Goal: Communication & Community: Answer question/provide support

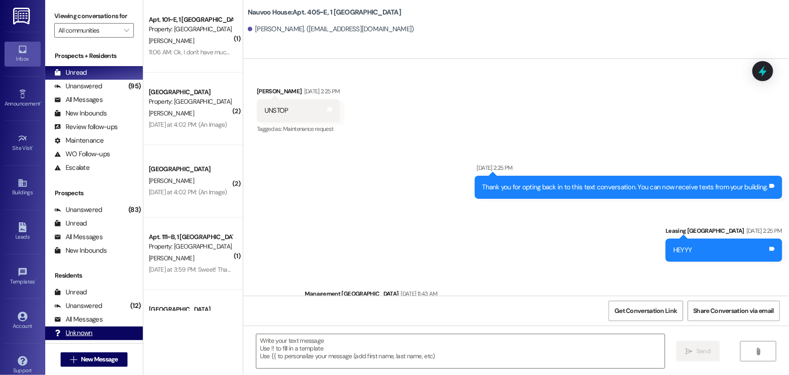
scroll to position [11736, 0]
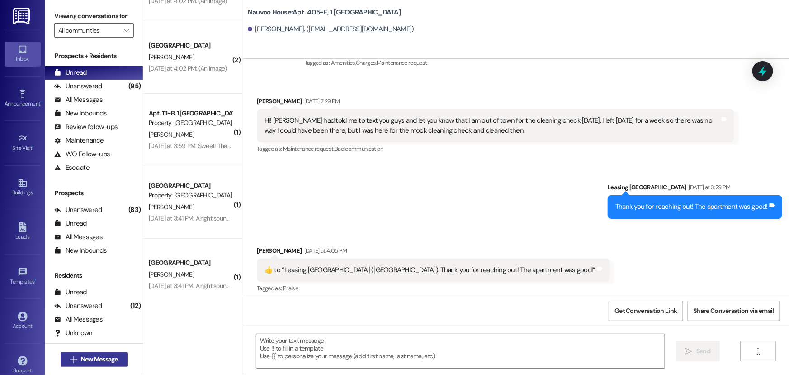
click at [88, 359] on span "New Message" at bounding box center [99, 359] width 37 height 10
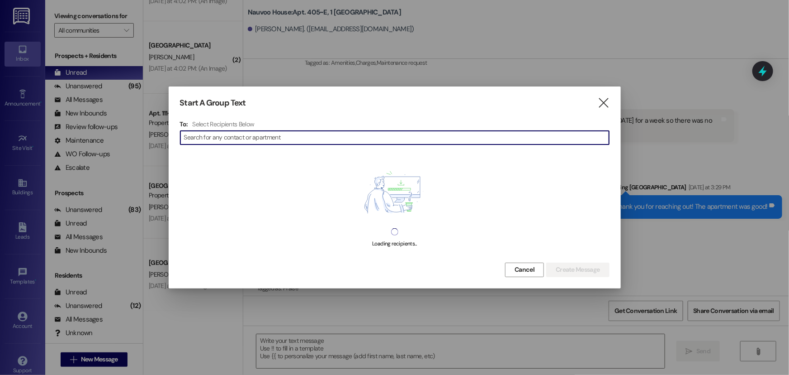
click at [242, 135] on input at bounding box center [396, 137] width 425 height 13
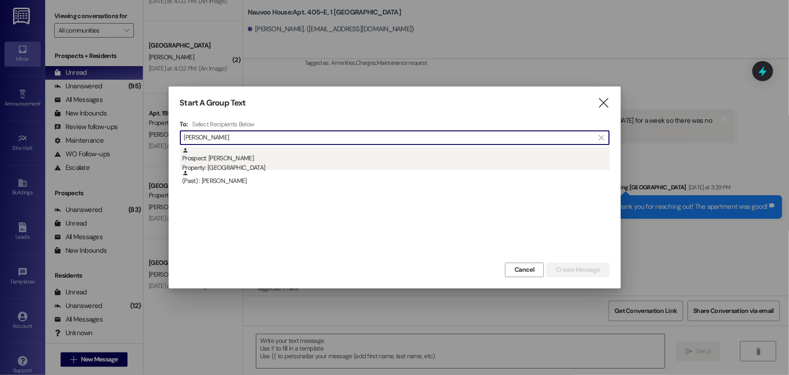
type input "[PERSON_NAME]"
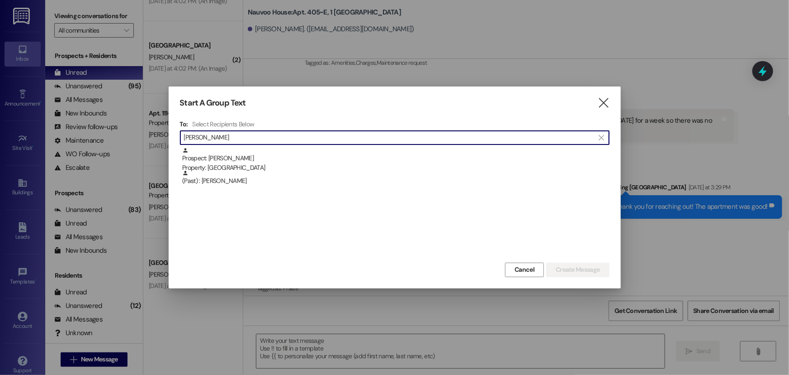
drag, startPoint x: 248, startPoint y: 151, endPoint x: 259, endPoint y: 154, distance: 11.6
click at [248, 151] on div "Prospect: [PERSON_NAME] Property: [GEOGRAPHIC_DATA]" at bounding box center [396, 160] width 428 height 26
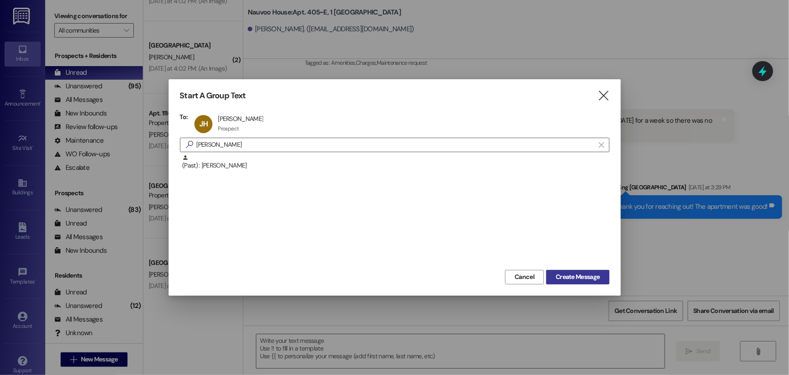
click at [559, 275] on span "Create Message" at bounding box center [578, 277] width 44 height 10
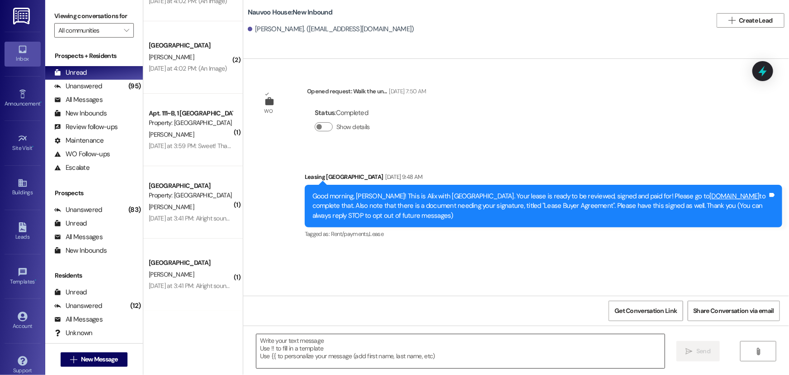
scroll to position [0, 0]
click at [267, 348] on textarea at bounding box center [461, 351] width 409 height 34
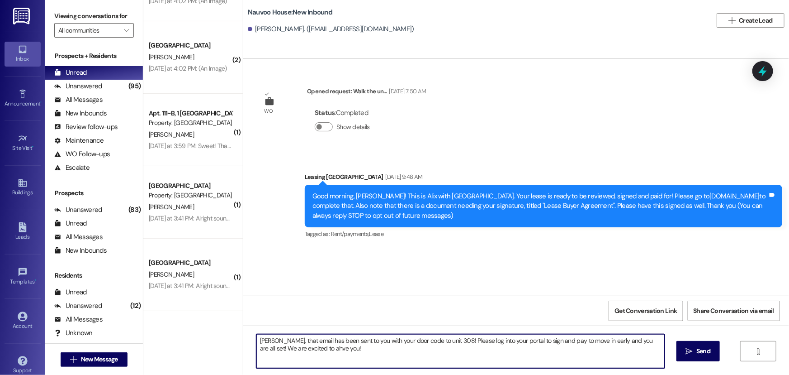
click at [298, 343] on textarea "[PERSON_NAME], that email has been sent to you with your door code to unit 308!…" at bounding box center [461, 351] width 409 height 34
click at [299, 346] on textarea "[PERSON_NAME], that email has been sent to you with your door code to unit 308!…" at bounding box center [461, 351] width 409 height 34
type textarea "[PERSON_NAME], that email has been sent to you with your door code to unit 308!…"
click at [705, 350] on span "Send" at bounding box center [704, 351] width 14 height 10
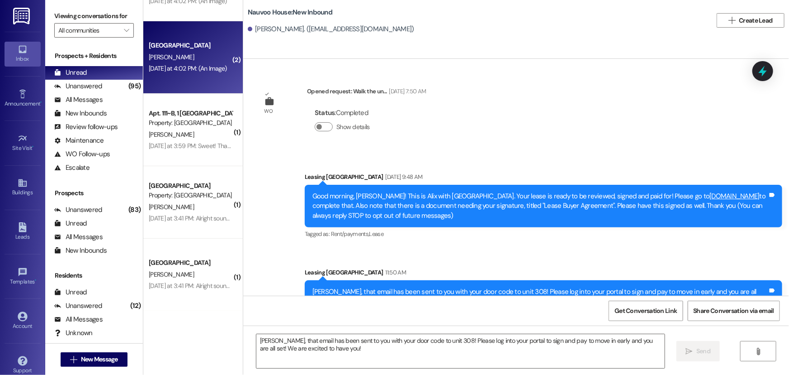
click at [190, 81] on div "[GEOGRAPHIC_DATA] Prospect [PERSON_NAME] [DATE] at 4:02 PM: (An Image) [DATE] a…" at bounding box center [193, 57] width 100 height 72
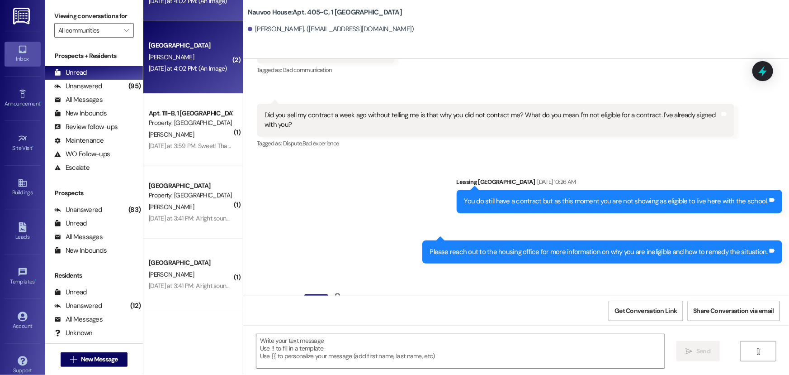
scroll to position [38411, 0]
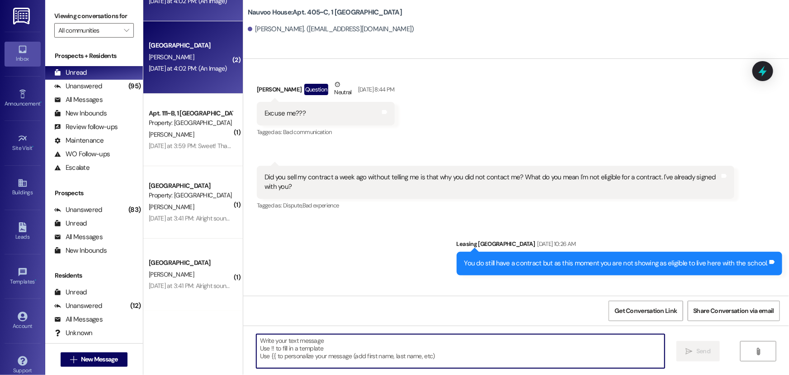
click at [325, 342] on textarea at bounding box center [461, 351] width 409 height 34
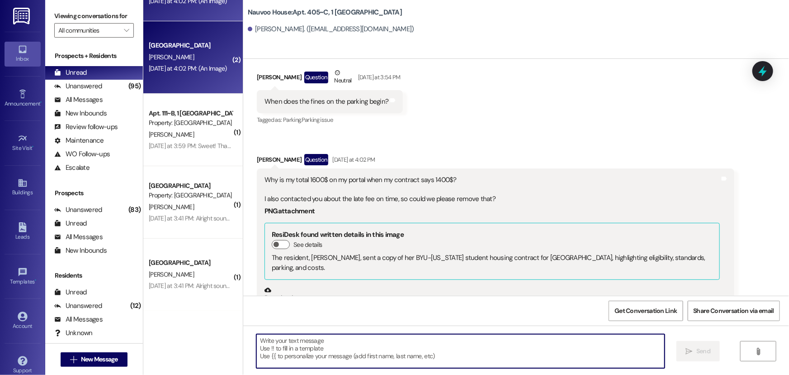
scroll to position [38699, 0]
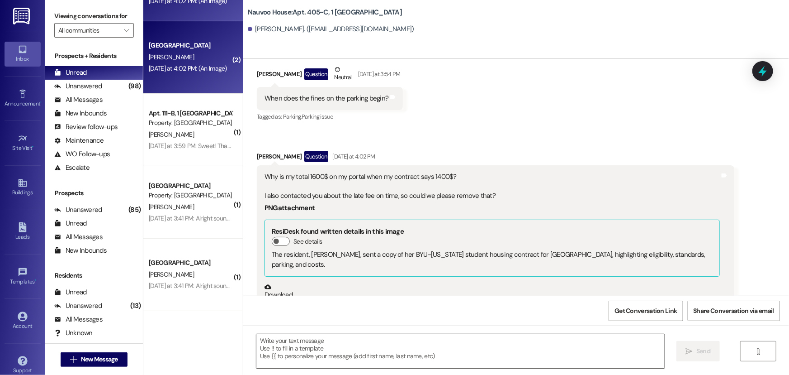
click at [278, 350] on textarea at bounding box center [461, 351] width 409 height 34
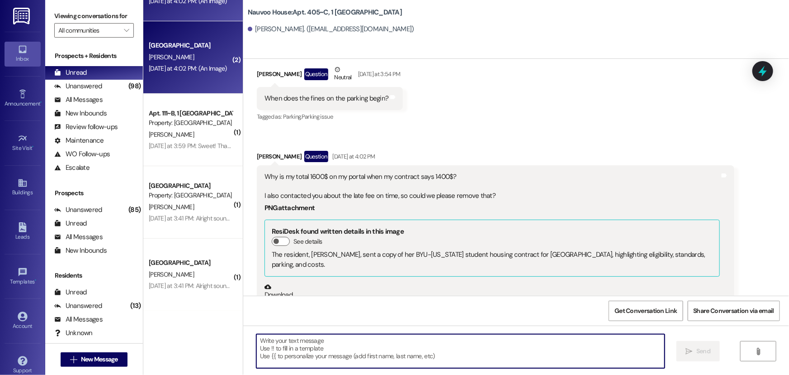
click at [272, 348] on textarea at bounding box center [461, 351] width 409 height 34
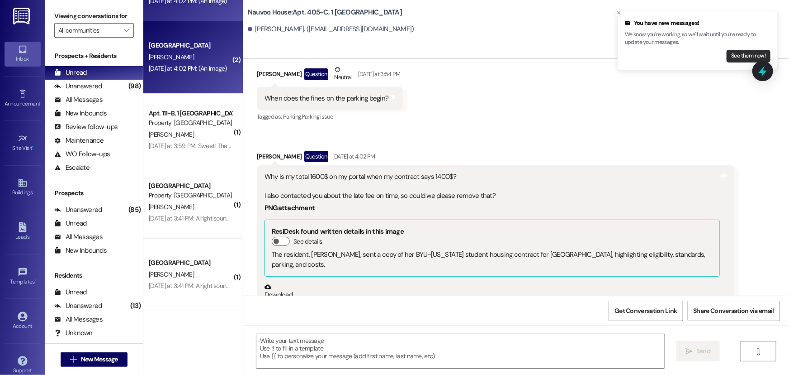
click at [756, 53] on button "See them now!" at bounding box center [749, 56] width 44 height 13
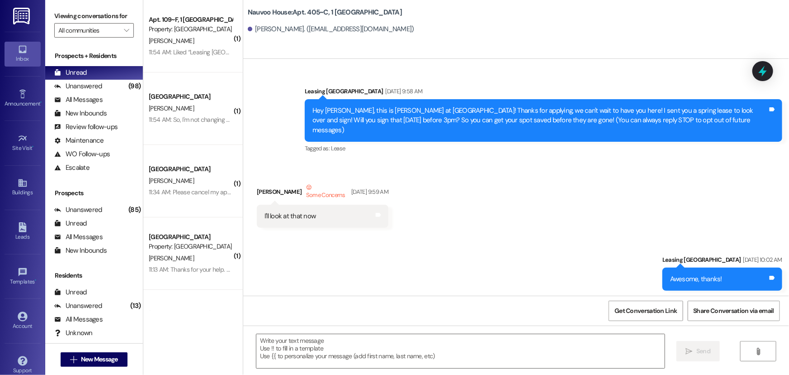
scroll to position [38734, 0]
